Goal: Information Seeking & Learning: Learn about a topic

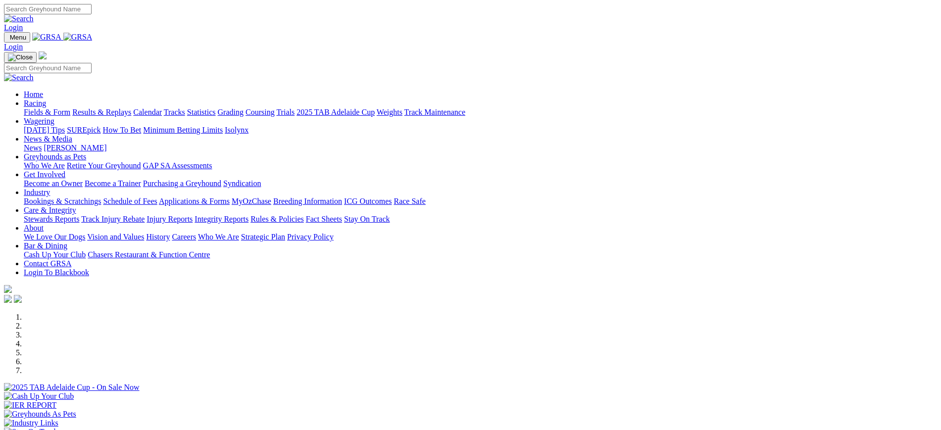
click at [42, 144] on link "News" at bounding box center [33, 148] width 18 height 8
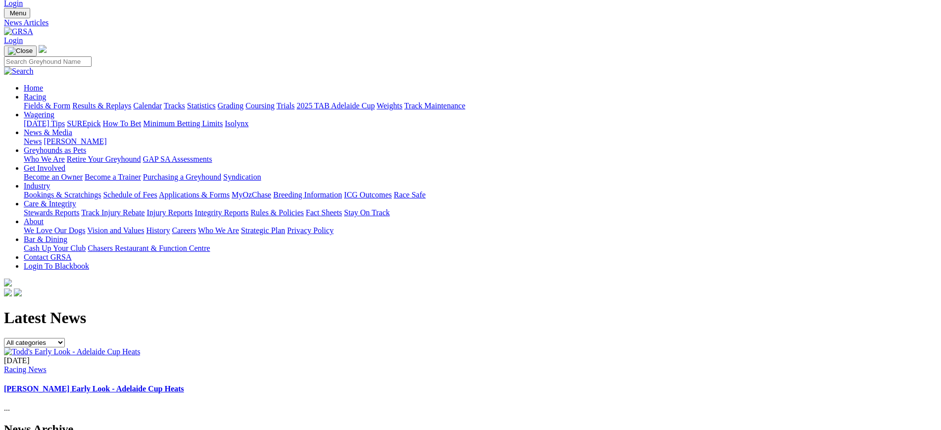
scroll to position [40, 0]
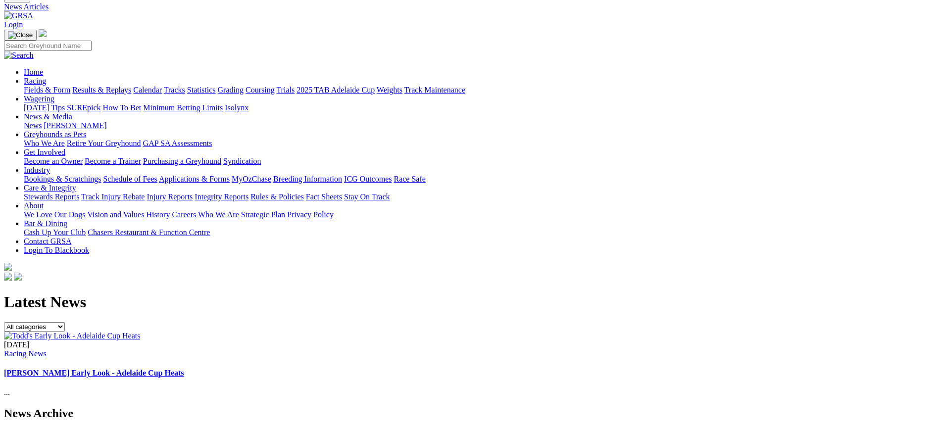
drag, startPoint x: 950, startPoint y: 86, endPoint x: 177, endPoint y: 293, distance: 800.7
click at [132, 430] on img at bounding box center [68, 434] width 128 height 9
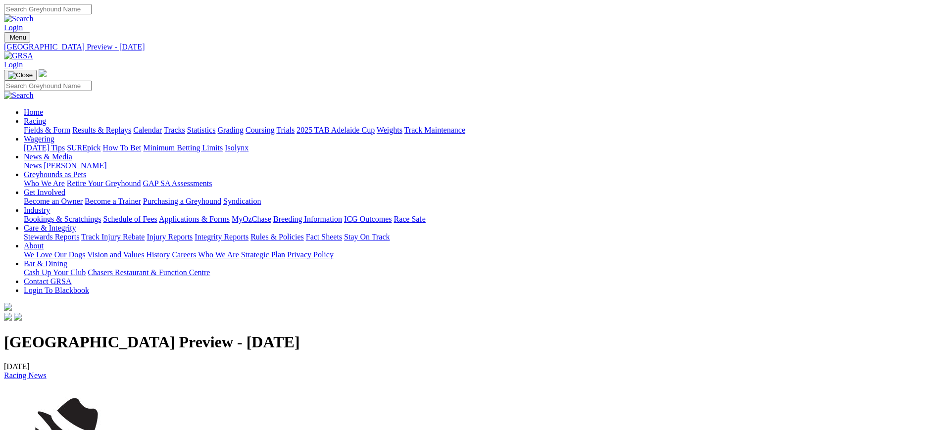
click at [106, 161] on link "[PERSON_NAME]" at bounding box center [75, 165] width 63 height 8
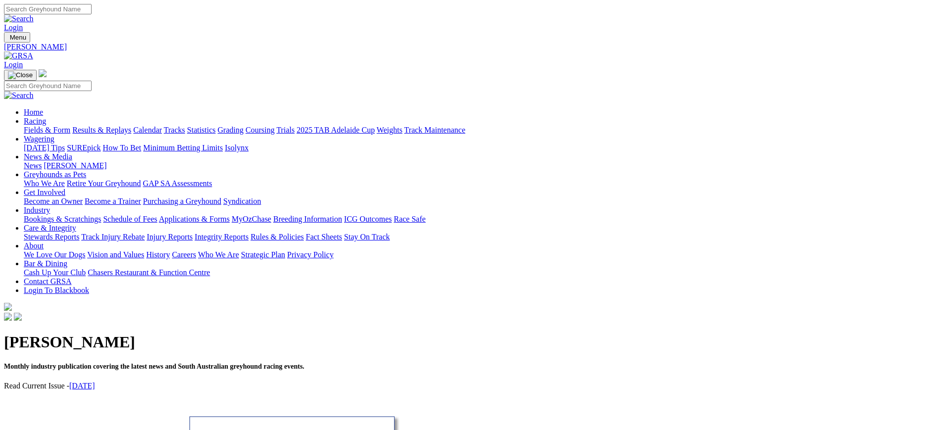
click at [392, 215] on link "ICG Outcomes" at bounding box center [368, 219] width 48 height 8
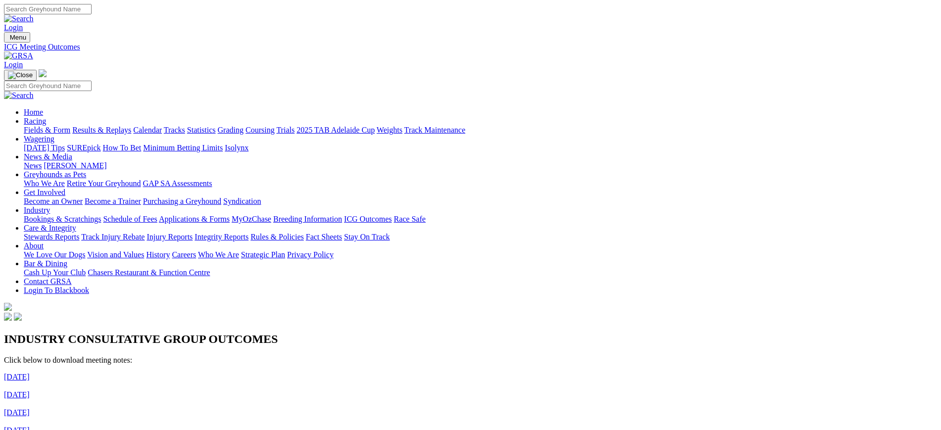
click at [193, 233] on link "Injury Reports" at bounding box center [170, 237] width 46 height 8
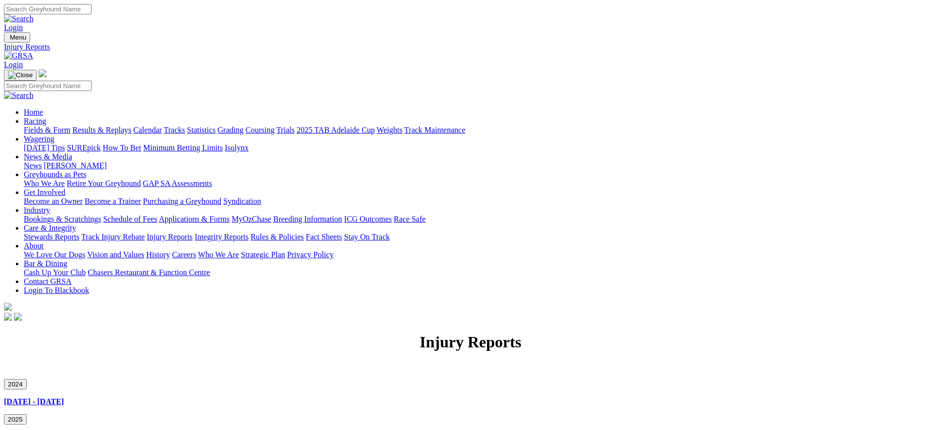
click at [249, 233] on link "Integrity Reports" at bounding box center [222, 237] width 54 height 8
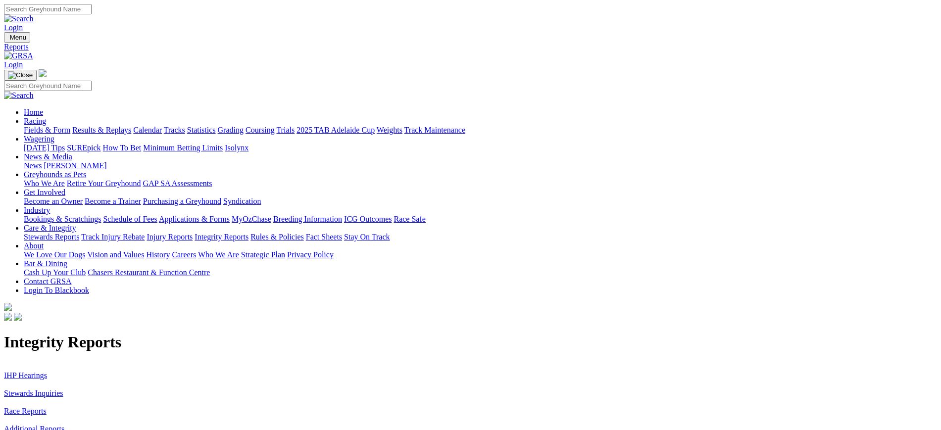
click at [63, 389] on link "Stewards Inquiries" at bounding box center [33, 393] width 59 height 8
click at [47, 407] on link "Race Reports" at bounding box center [25, 411] width 43 height 8
click at [249, 233] on link "Integrity Reports" at bounding box center [222, 237] width 54 height 8
click at [47, 371] on link "IHP Hearings" at bounding box center [25, 375] width 43 height 8
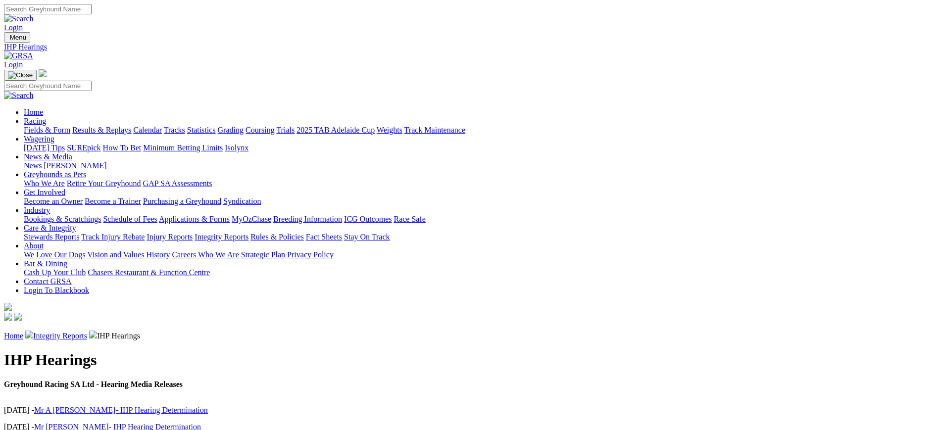
click at [33, 51] on link at bounding box center [18, 55] width 29 height 8
